Goal: Task Accomplishment & Management: Use online tool/utility

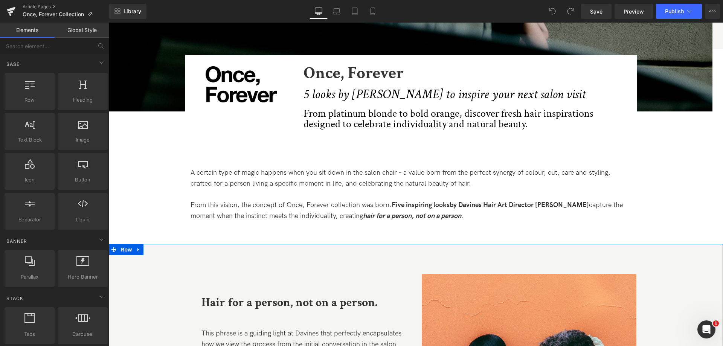
scroll to position [151, 0]
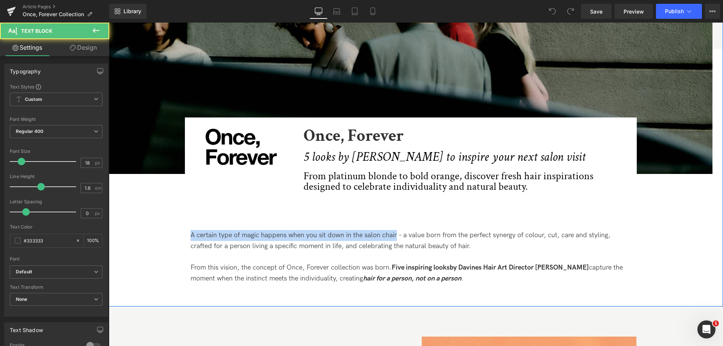
drag, startPoint x: 395, startPoint y: 236, endPoint x: 171, endPoint y: 222, distance: 224.9
click at [171, 222] on div "Image Image Image Once, Forever Heading 5 looks by Tom Connell to inspire your …" at bounding box center [411, 80] width 604 height 416
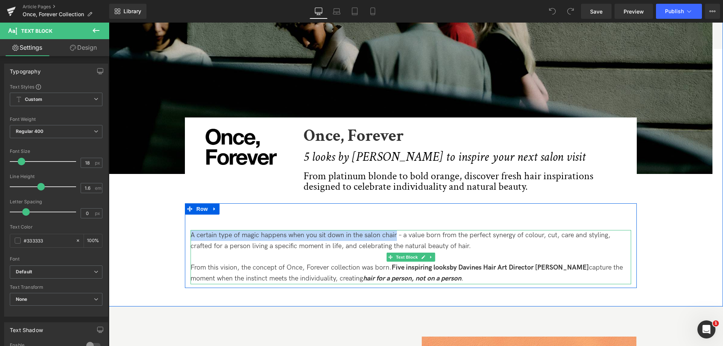
click at [279, 237] on p "A certain type of magic happens when you sit down in the salon chair – a value …" at bounding box center [411, 241] width 441 height 22
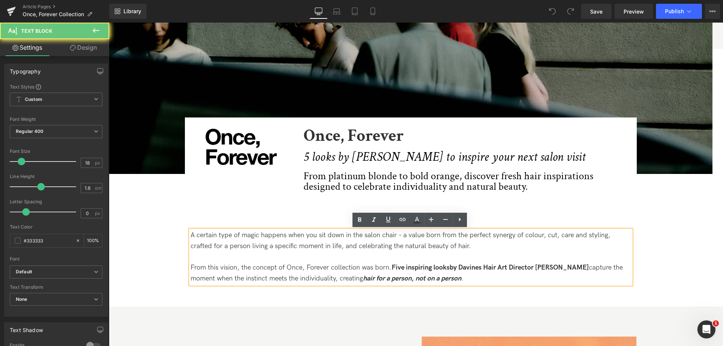
click at [399, 230] on div "A certain type of magic happens when you sit down in the salon chair – a value …" at bounding box center [411, 257] width 441 height 54
click at [402, 238] on p "A certain type of magic happens when you sit down in the salon chair – a value …" at bounding box center [411, 241] width 441 height 22
click at [402, 239] on p "A certain type of magic happens when you sit down in the salon chair – a value …" at bounding box center [411, 241] width 441 height 22
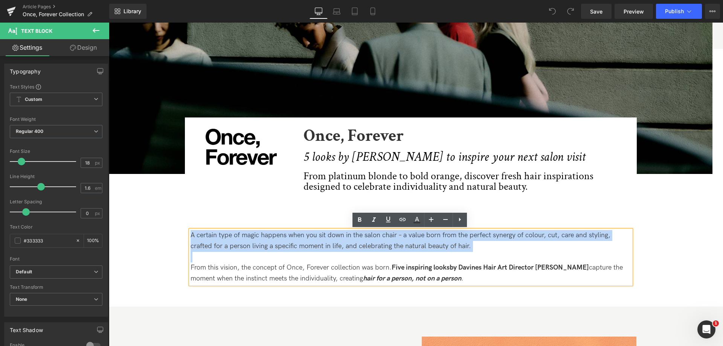
click at [402, 239] on p "A certain type of magic happens when you sit down in the salon chair – a value …" at bounding box center [411, 241] width 441 height 22
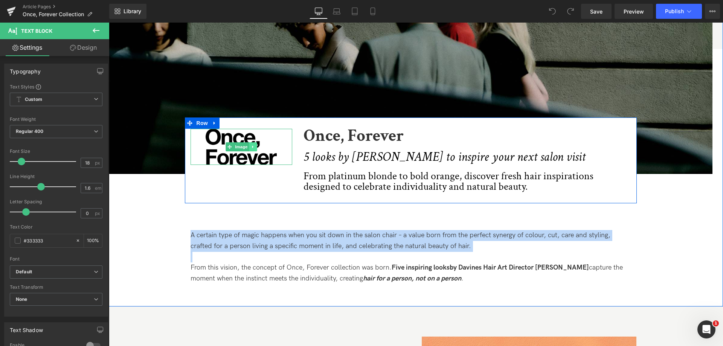
click at [252, 145] on icon at bounding box center [253, 147] width 4 height 5
click at [266, 149] on icon at bounding box center [265, 147] width 4 height 5
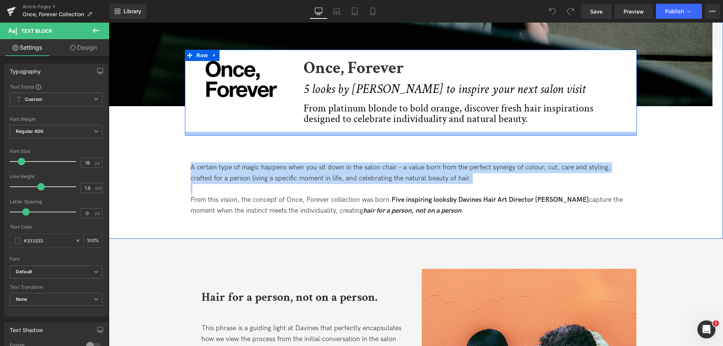
scroll to position [226, 0]
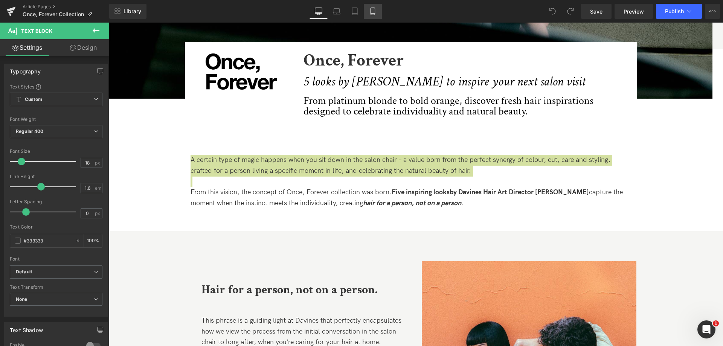
click at [364, 17] on link "Mobile" at bounding box center [373, 11] width 18 height 15
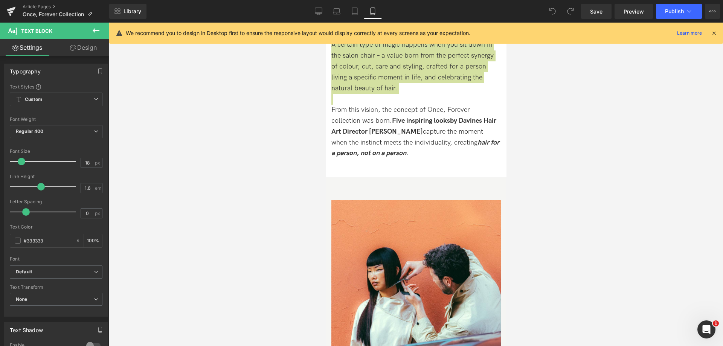
scroll to position [0, 0]
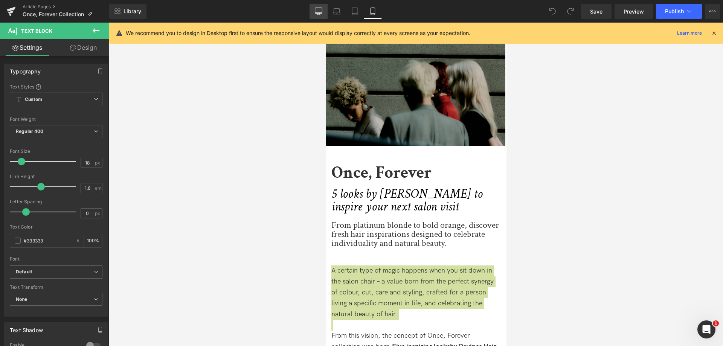
click at [319, 9] on icon at bounding box center [319, 12] width 8 height 8
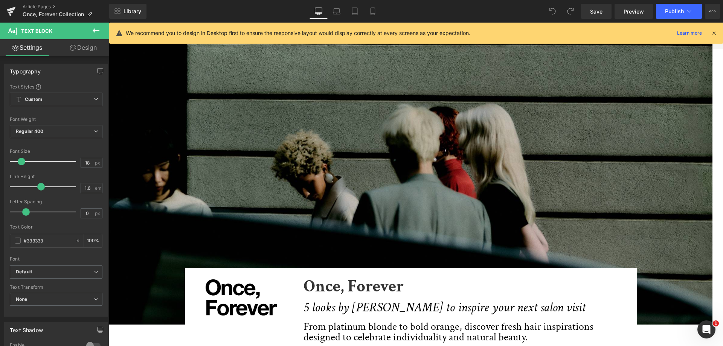
scroll to position [115, 0]
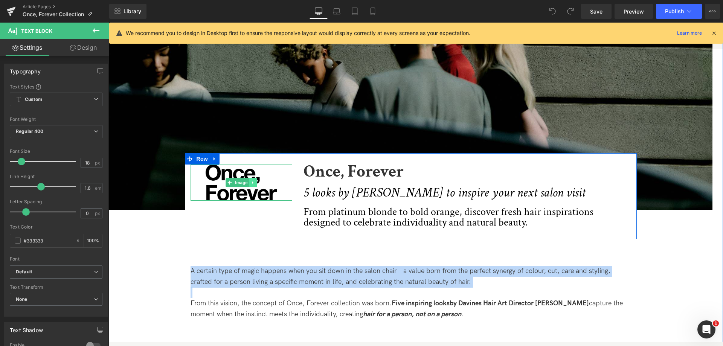
click at [251, 184] on icon at bounding box center [253, 182] width 4 height 5
click at [256, 185] on link at bounding box center [257, 182] width 8 height 9
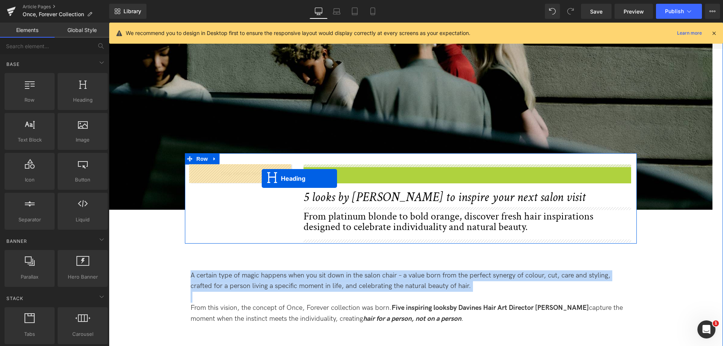
drag, startPoint x: 449, startPoint y: 174, endPoint x: 261, endPoint y: 178, distance: 188.7
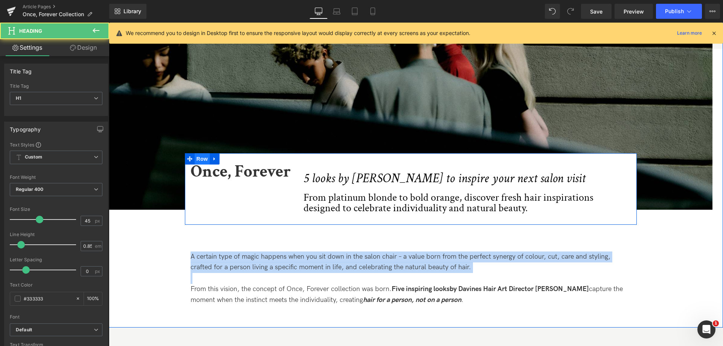
click at [204, 159] on span "Row" at bounding box center [202, 158] width 15 height 11
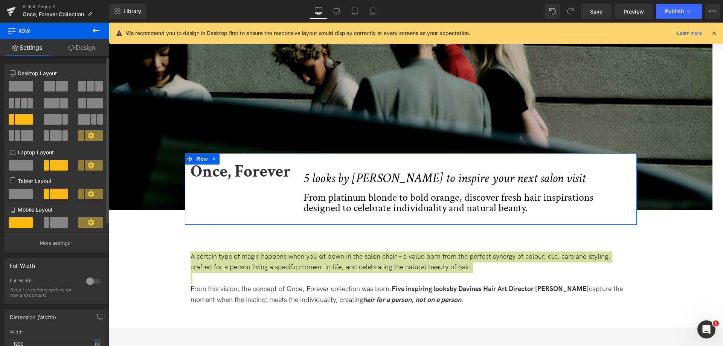
click at [24, 81] on span at bounding box center [21, 86] width 24 height 11
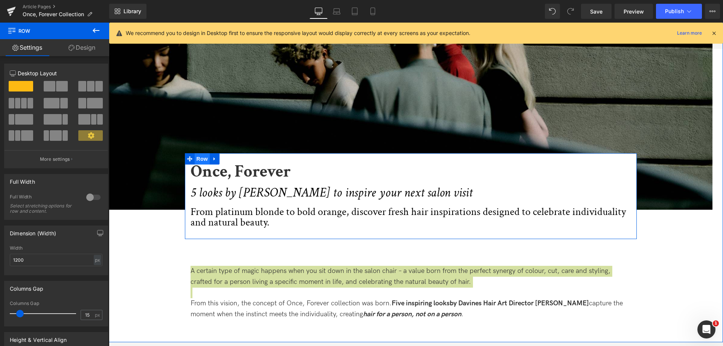
click at [202, 157] on span "Row" at bounding box center [202, 158] width 15 height 11
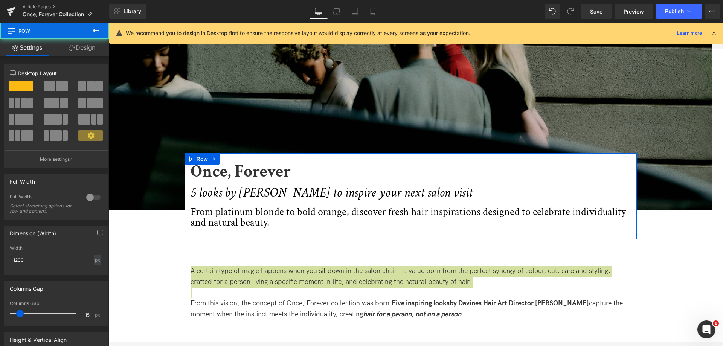
click at [83, 49] on link "Design" at bounding box center [82, 47] width 55 height 17
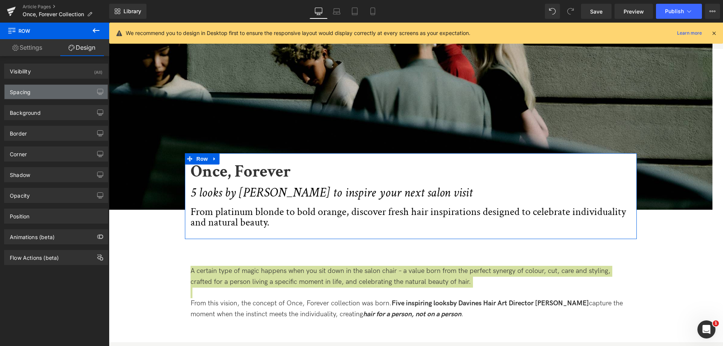
click at [38, 85] on div "Spacing" at bounding box center [56, 92] width 103 height 14
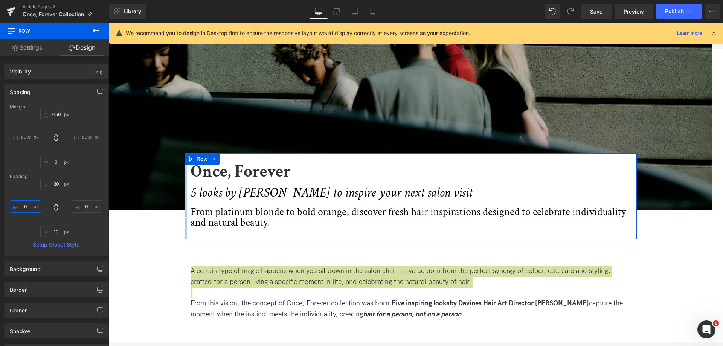
click at [19, 208] on input "0" at bounding box center [26, 206] width 32 height 12
click at [19, 206] on input "0" at bounding box center [26, 206] width 32 height 12
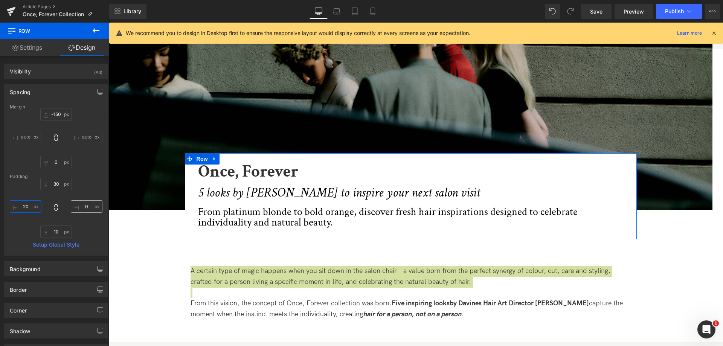
type input "20"
click at [81, 208] on input "0" at bounding box center [87, 206] width 32 height 12
click at [79, 207] on input "0" at bounding box center [87, 206] width 32 height 12
type input "0"
click at [26, 209] on input "20" at bounding box center [26, 206] width 32 height 12
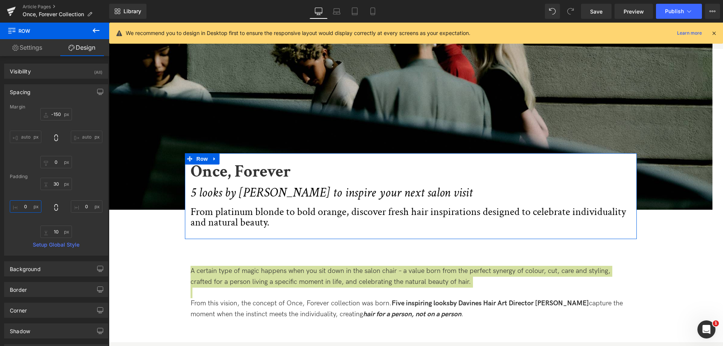
type input "0"
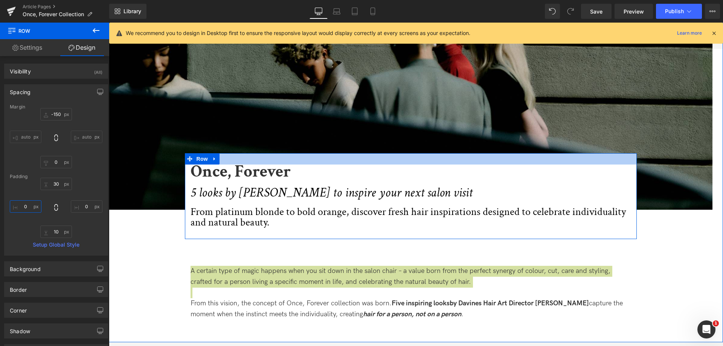
click at [310, 159] on div at bounding box center [411, 158] width 452 height 11
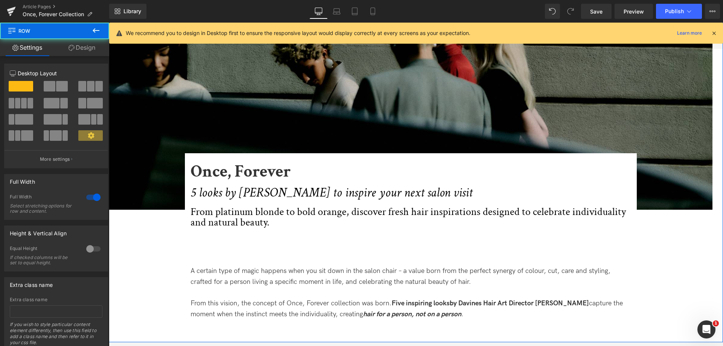
click at [674, 270] on div "Image Image Once, Forever Heading 5 looks by Tom Connell to inspire your next s…" at bounding box center [411, 116] width 604 height 416
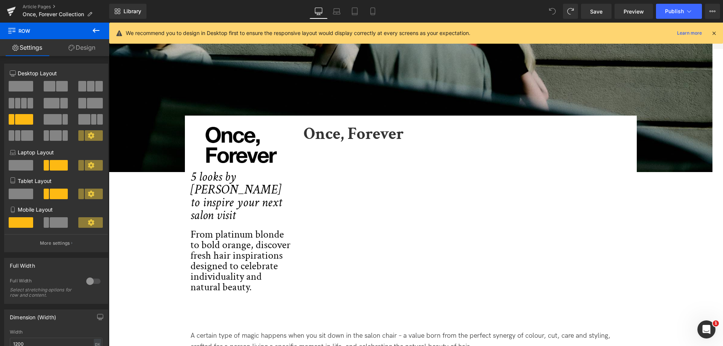
click at [549, 10] on span at bounding box center [552, 11] width 15 height 15
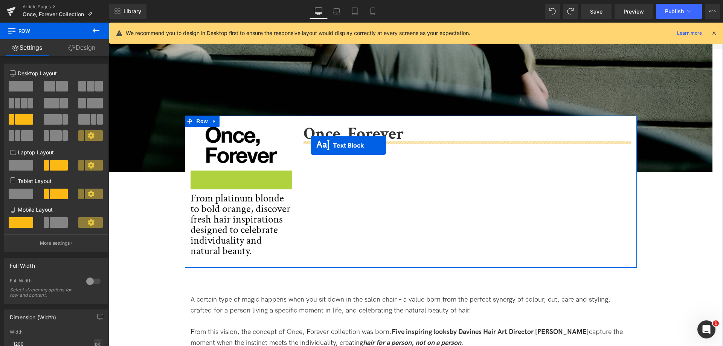
drag, startPoint x: 221, startPoint y: 189, endPoint x: 311, endPoint y: 145, distance: 99.9
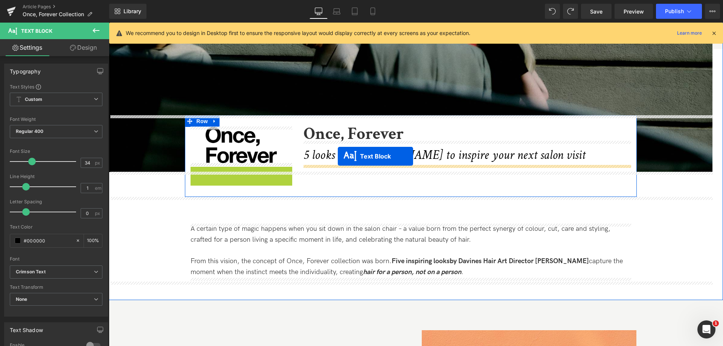
drag, startPoint x: 220, startPoint y: 196, endPoint x: 338, endPoint y: 156, distance: 124.0
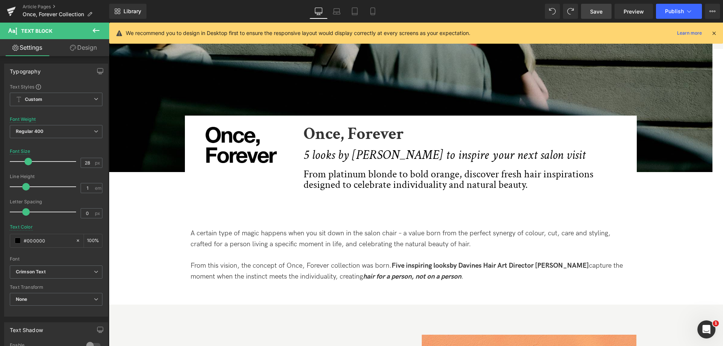
click at [591, 11] on span "Save" at bounding box center [596, 12] width 12 height 8
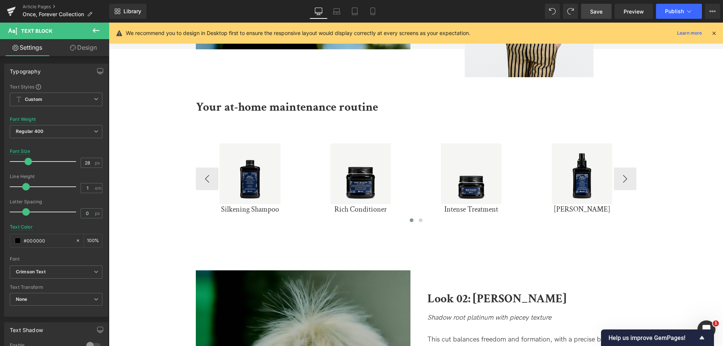
scroll to position [1283, 0]
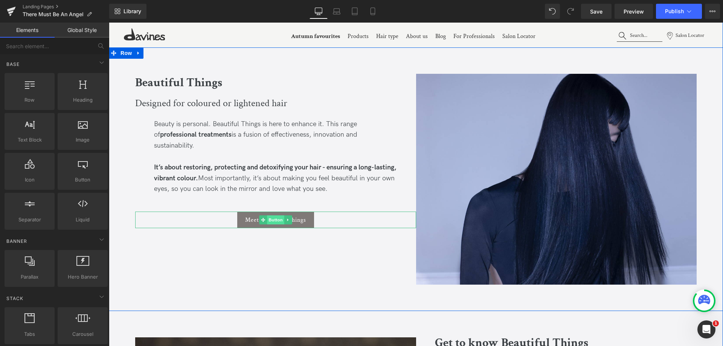
click at [272, 218] on span "Button" at bounding box center [275, 219] width 17 height 9
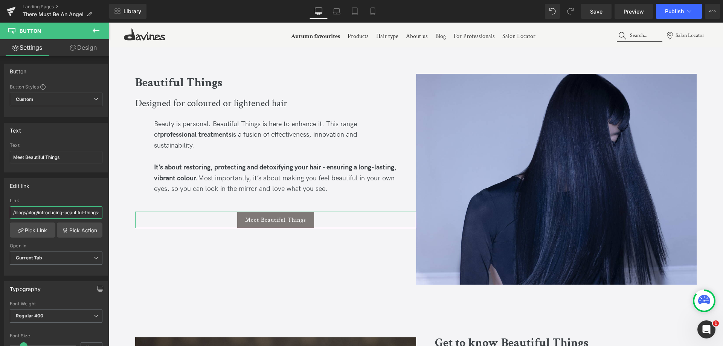
scroll to position [0, 91]
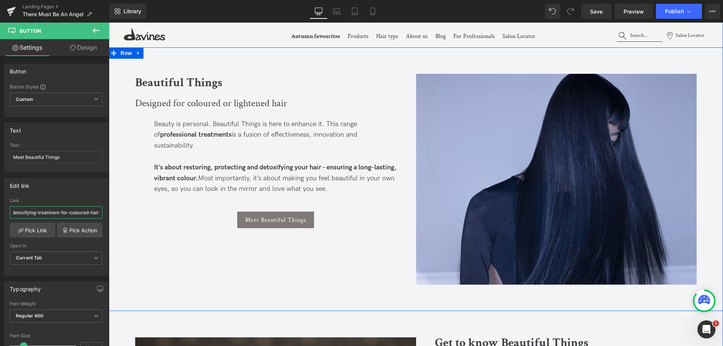
drag, startPoint x: 147, startPoint y: 238, endPoint x: 293, endPoint y: 231, distance: 146.3
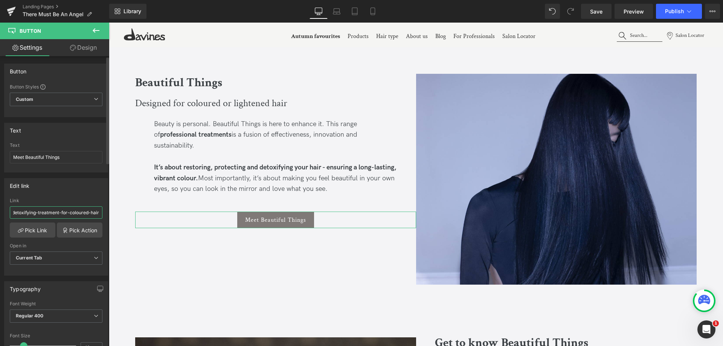
click at [73, 211] on input "/blogs/blog/introducing-beautiful-things-detoxifying-treatment-for-coloured-hair" at bounding box center [56, 212] width 93 height 12
click at [74, 211] on input "/blogs/blog/introducing-beautiful-things-detoxifying-treatment-for-coloured-hair" at bounding box center [56, 212] width 93 height 12
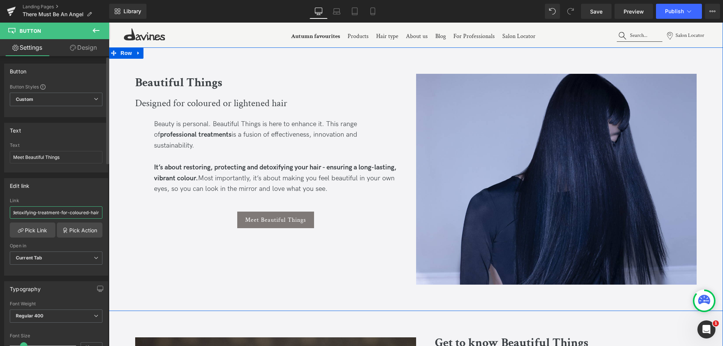
drag, startPoint x: 63, startPoint y: 212, endPoint x: 40, endPoint y: 211, distance: 23.4
click at [35, 211] on input "/blogs/blog/introducing-beautiful-things-detoxifying-treatment-for-coloured-hair" at bounding box center [56, 212] width 93 height 12
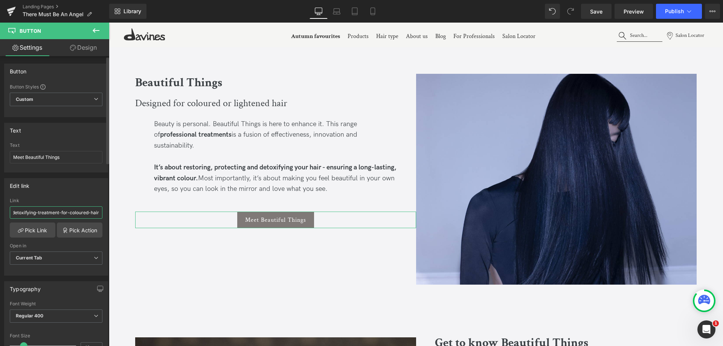
click at [40, 212] on input "/blogs/blog/introducing-beautiful-things-detoxifying-treatment-for-coloured-hair" at bounding box center [56, 212] width 93 height 12
paste input "[URL][DOMAIN_NAME]"
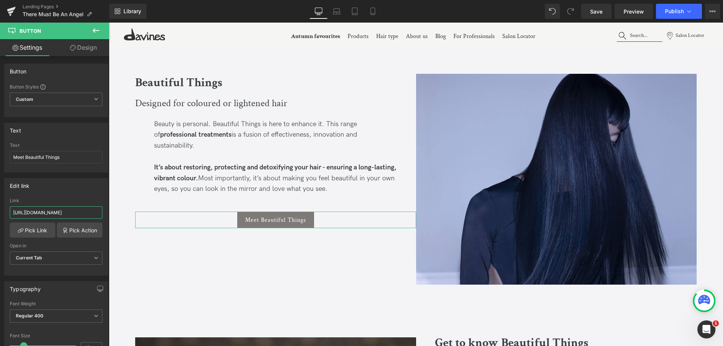
drag, startPoint x: 33, startPoint y: 213, endPoint x: -50, endPoint y: 214, distance: 83.2
click at [0, 214] on html "Button You are previewing how the will restyle your page. You can not edit Elem…" at bounding box center [361, 173] width 723 height 346
click at [42, 219] on div "Link [URL][DOMAIN_NAME]" at bounding box center [56, 210] width 93 height 24
drag, startPoint x: 62, startPoint y: 212, endPoint x: -50, endPoint y: 214, distance: 112.6
click at [0, 214] on html "Button You are previewing how the will restyle your page. You can not edit Elem…" at bounding box center [361, 173] width 723 height 346
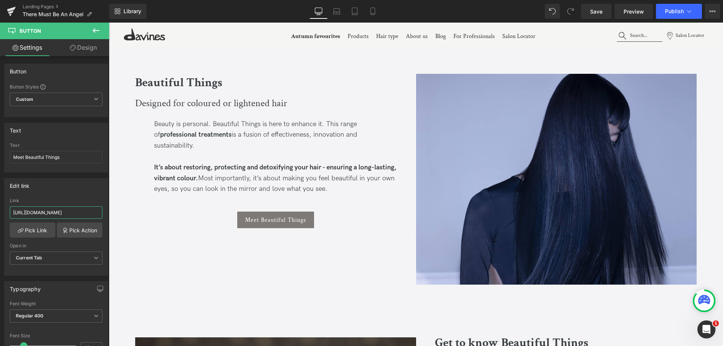
type input "/blogs/blog/introducing-beautiful-things"
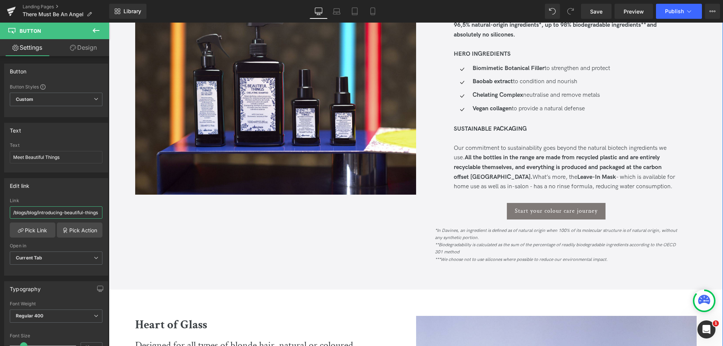
scroll to position [979, 0]
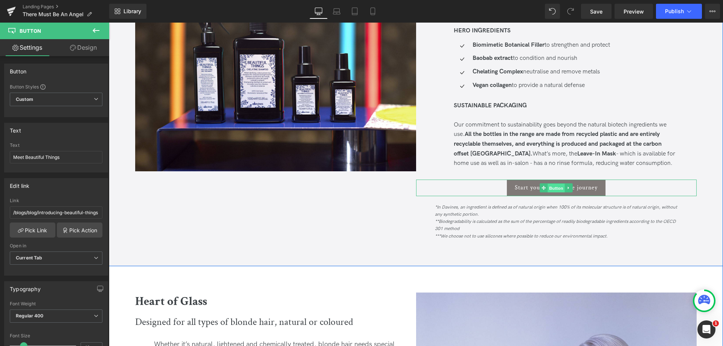
click at [560, 189] on span "Button" at bounding box center [556, 188] width 17 height 9
click at [558, 186] on span "Button" at bounding box center [556, 187] width 17 height 9
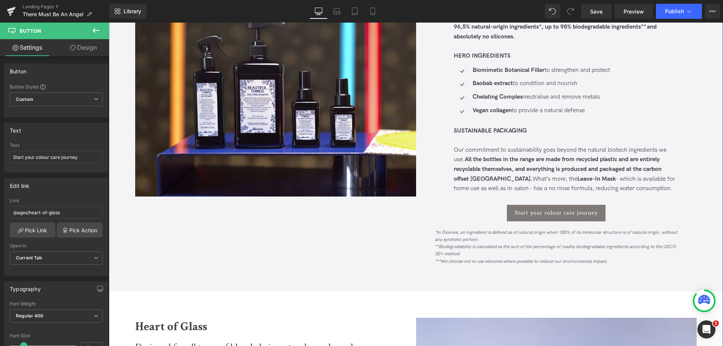
scroll to position [942, 0]
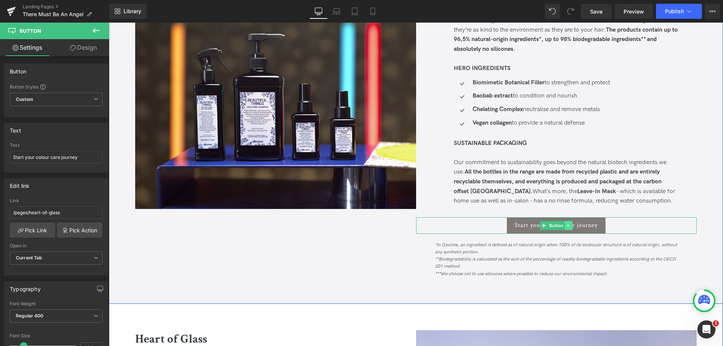
click at [567, 226] on icon at bounding box center [569, 225] width 4 height 5
click at [571, 227] on icon at bounding box center [573, 225] width 4 height 4
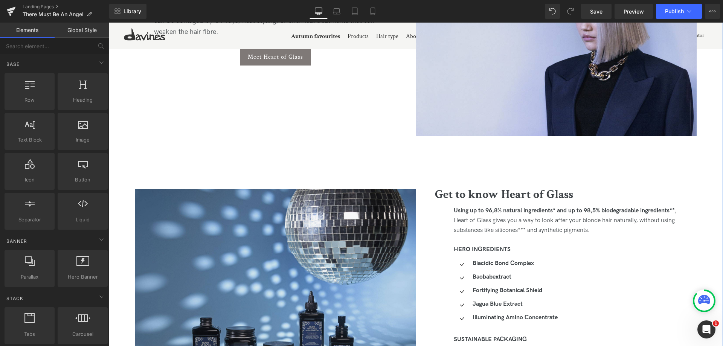
scroll to position [1507, 0]
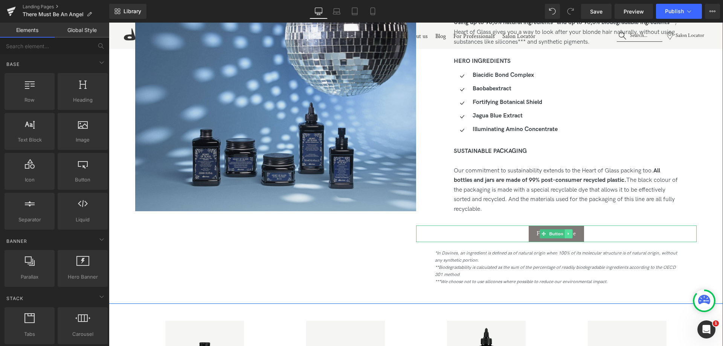
click at [568, 235] on icon at bounding box center [569, 234] width 4 height 5
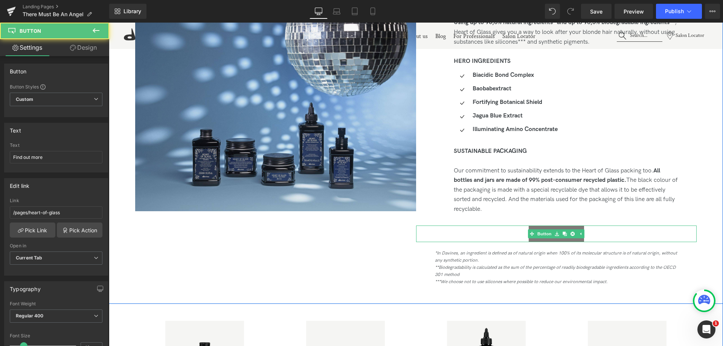
click at [506, 236] on div "Find out more" at bounding box center [556, 234] width 281 height 17
click at [573, 234] on icon at bounding box center [573, 234] width 4 height 4
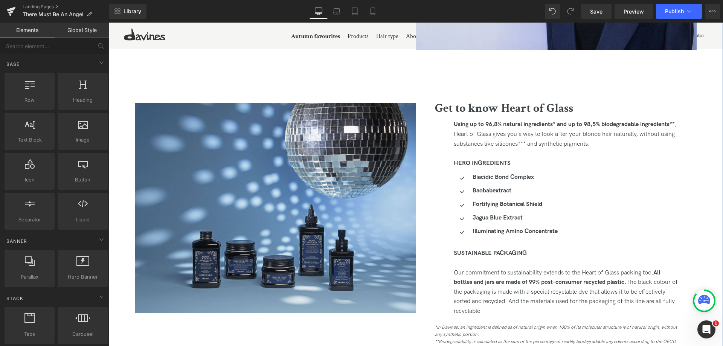
scroll to position [1281, 0]
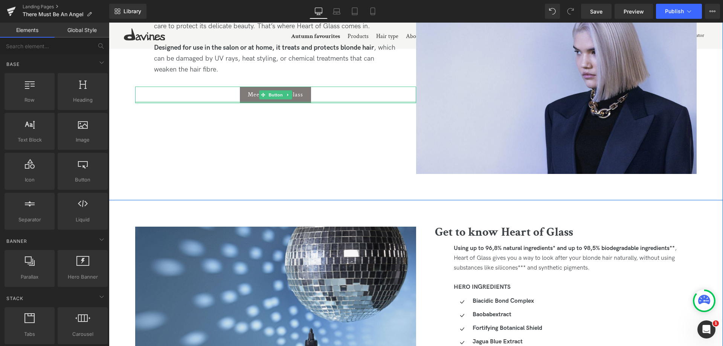
click at [322, 99] on div "Meet Heart of Glass" at bounding box center [275, 95] width 281 height 17
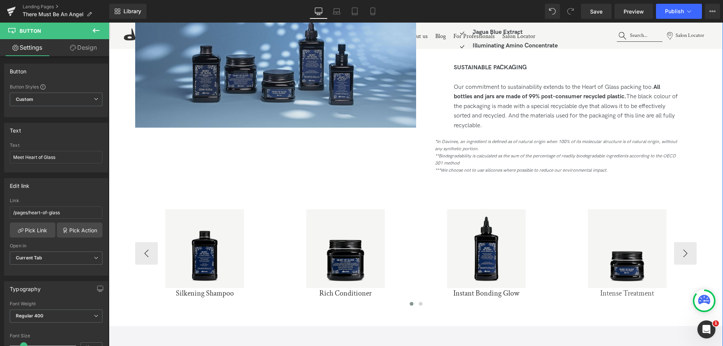
scroll to position [1657, 0]
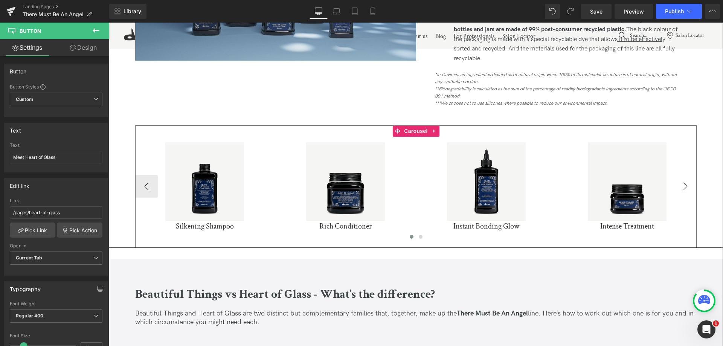
click at [681, 193] on button "›" at bounding box center [685, 186] width 23 height 23
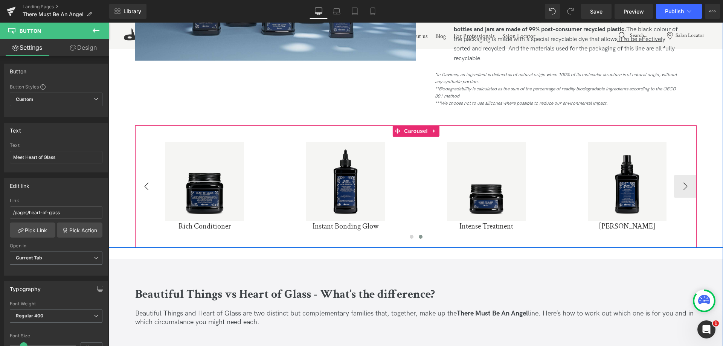
click at [138, 183] on button "‹" at bounding box center [146, 186] width 23 height 23
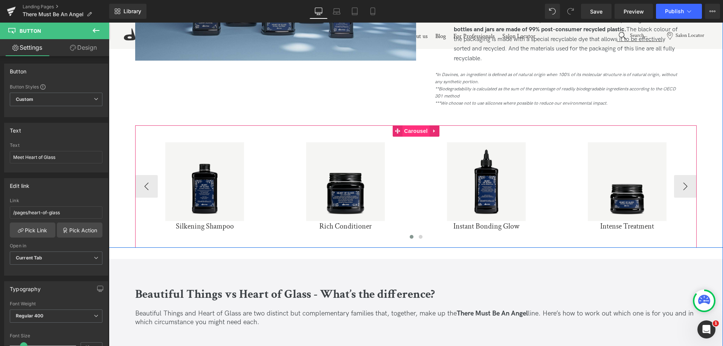
click at [420, 134] on span "Carousel" at bounding box center [415, 130] width 27 height 11
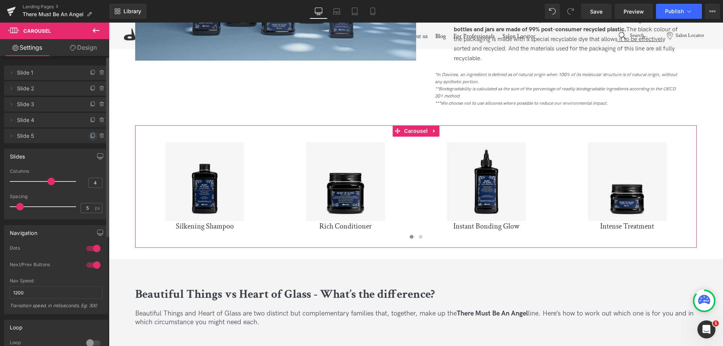
click at [90, 136] on icon at bounding box center [93, 136] width 6 height 6
drag, startPoint x: 26, startPoint y: 153, endPoint x: 37, endPoint y: 71, distance: 82.1
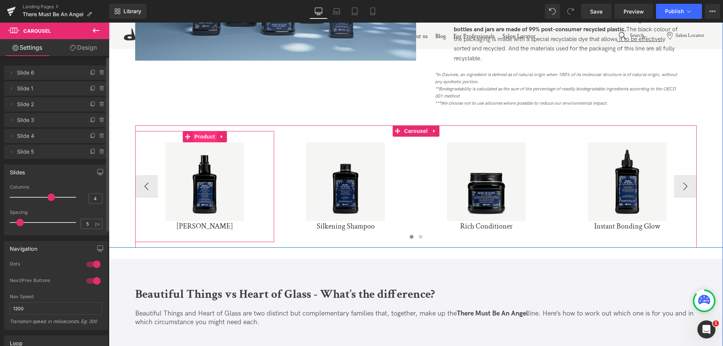
click at [203, 135] on span "Product" at bounding box center [204, 136] width 24 height 11
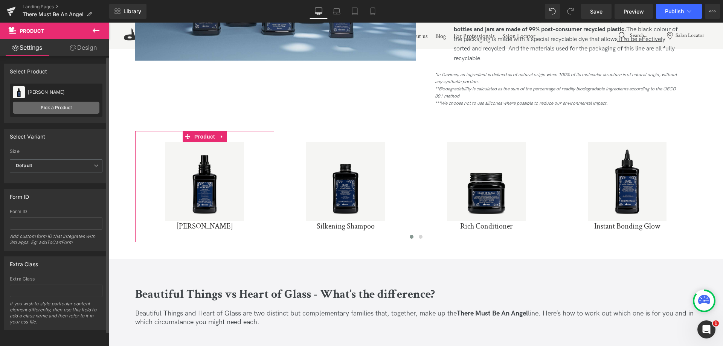
click at [87, 109] on link "Pick a Product" at bounding box center [56, 108] width 87 height 12
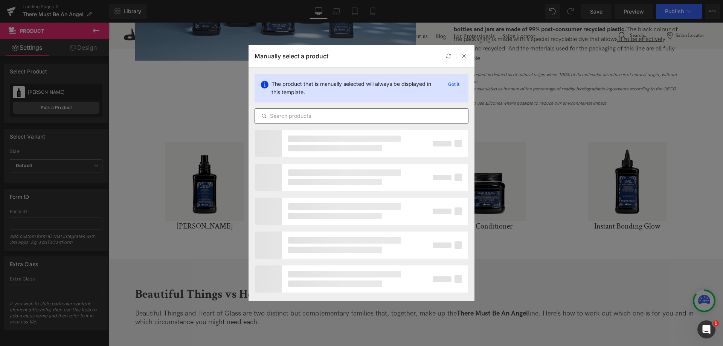
click at [299, 115] on input "text" at bounding box center [361, 115] width 213 height 9
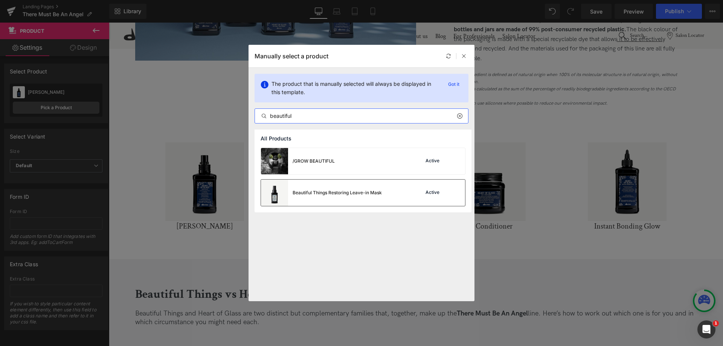
type input "beautiful"
click at [353, 192] on div "Beautiful Things Restoring Leave-in Mask" at bounding box center [337, 192] width 89 height 7
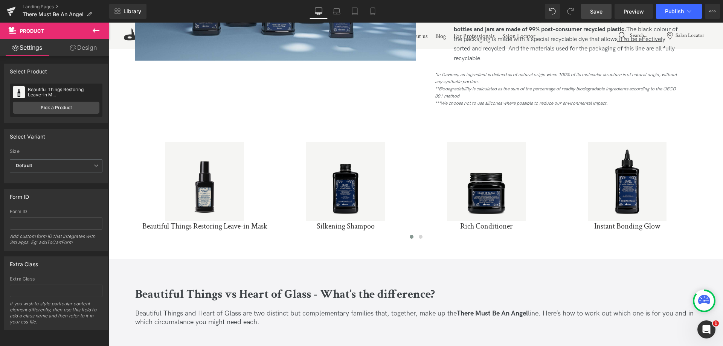
click at [599, 12] on span "Save" at bounding box center [596, 12] width 12 height 8
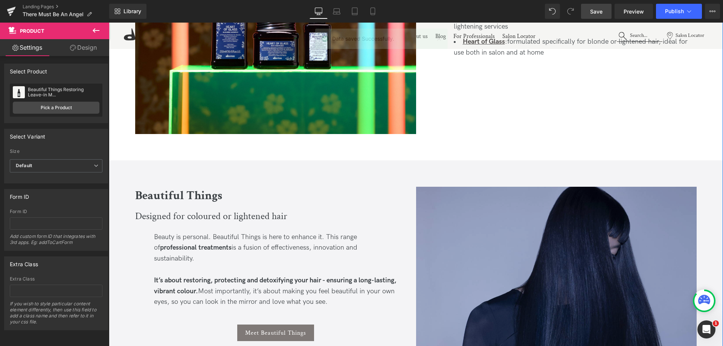
scroll to position [264, 0]
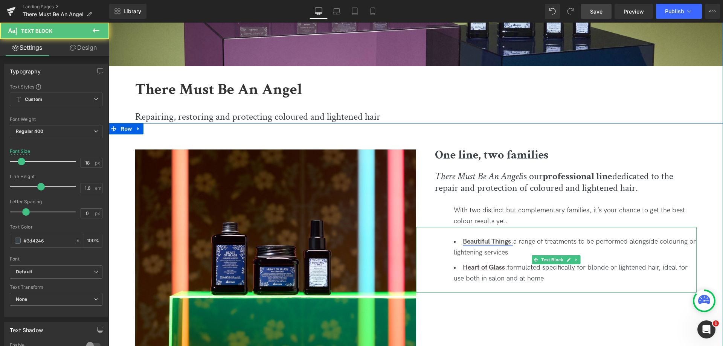
click at [486, 239] on u "Beautiful Things" at bounding box center [487, 242] width 48 height 8
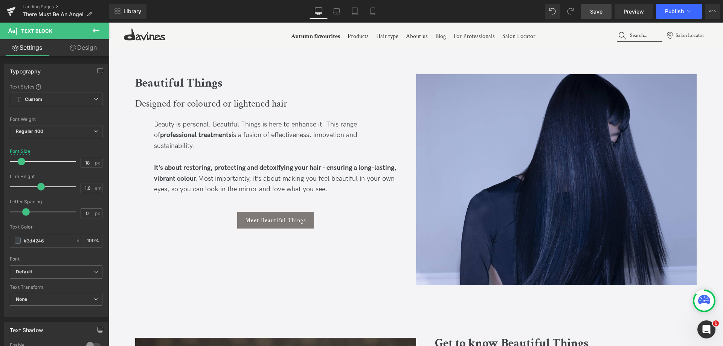
click at [602, 11] on span "Save" at bounding box center [596, 12] width 12 height 8
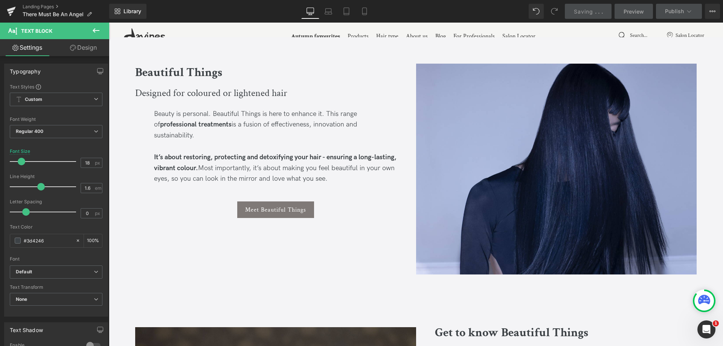
scroll to position [616, 0]
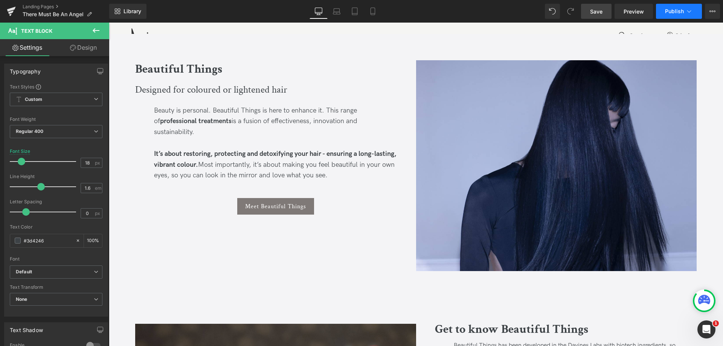
click at [664, 12] on button "Publish" at bounding box center [679, 11] width 46 height 15
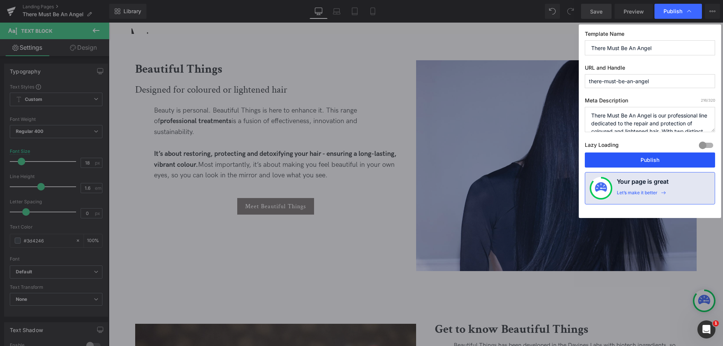
click at [645, 160] on button "Publish" at bounding box center [650, 160] width 130 height 15
